Goal: Information Seeking & Learning: Stay updated

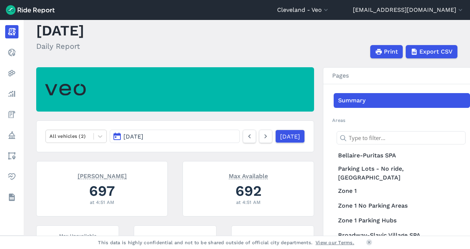
scroll to position [17, 0]
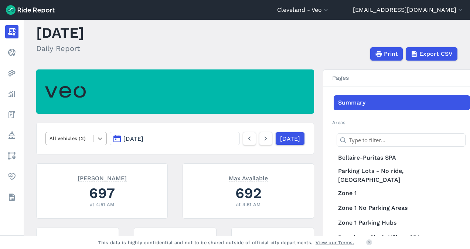
click at [98, 141] on icon at bounding box center [99, 138] width 7 height 7
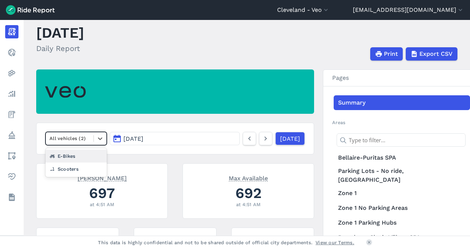
click at [149, 151] on nav "option E-Bikes focused, 2 of 3. 2 results available. Use Up and Down to choose …" at bounding box center [175, 139] width 278 height 32
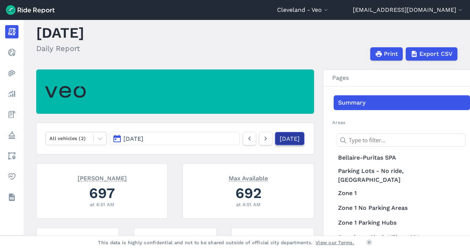
click at [282, 139] on link "[DATE]" at bounding box center [290, 138] width 30 height 13
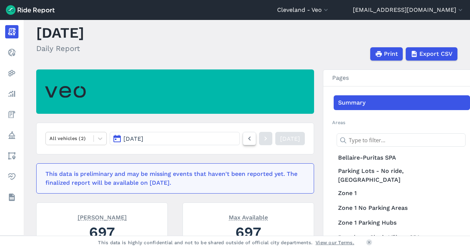
click at [245, 141] on icon at bounding box center [249, 138] width 8 height 9
click at [245, 142] on icon at bounding box center [249, 138] width 8 height 9
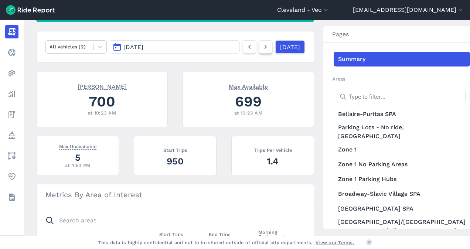
scroll to position [108, 0]
click at [262, 45] on icon at bounding box center [266, 47] width 8 height 9
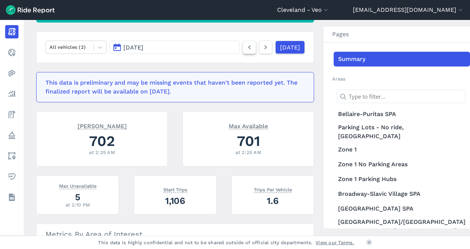
click at [248, 46] on use at bounding box center [249, 47] width 3 height 4
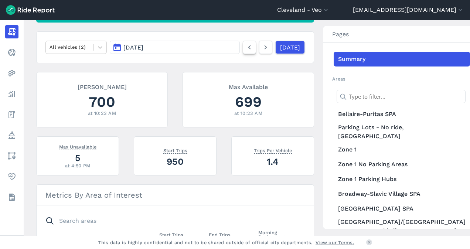
click at [248, 46] on use at bounding box center [249, 47] width 3 height 4
click at [245, 45] on icon at bounding box center [249, 47] width 8 height 9
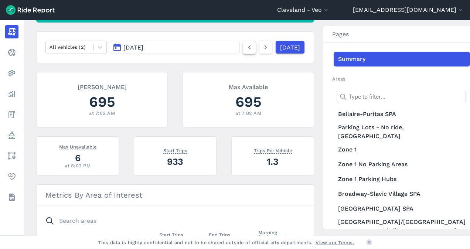
click at [245, 45] on icon at bounding box center [249, 47] width 8 height 9
click at [259, 51] on link at bounding box center [265, 47] width 13 height 13
click at [243, 48] on link at bounding box center [249, 47] width 13 height 13
click at [174, 129] on div "[PERSON_NAME] 705 at 6:11 AM Max Available 703 at 6:11 AM" at bounding box center [170, 104] width 287 height 64
click at [262, 51] on icon at bounding box center [266, 47] width 8 height 9
